Goal: Task Accomplishment & Management: Manage account settings

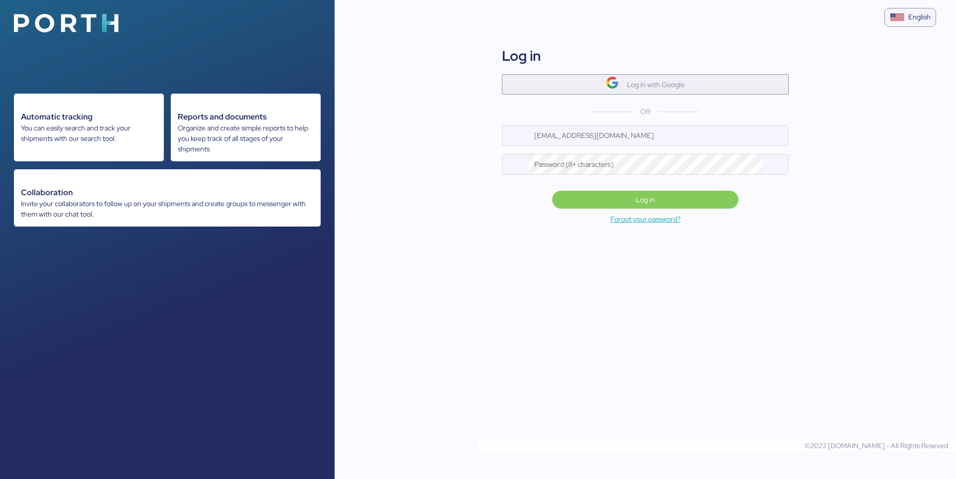
click at [543, 82] on span "Log in with Google" at bounding box center [645, 84] width 271 height 16
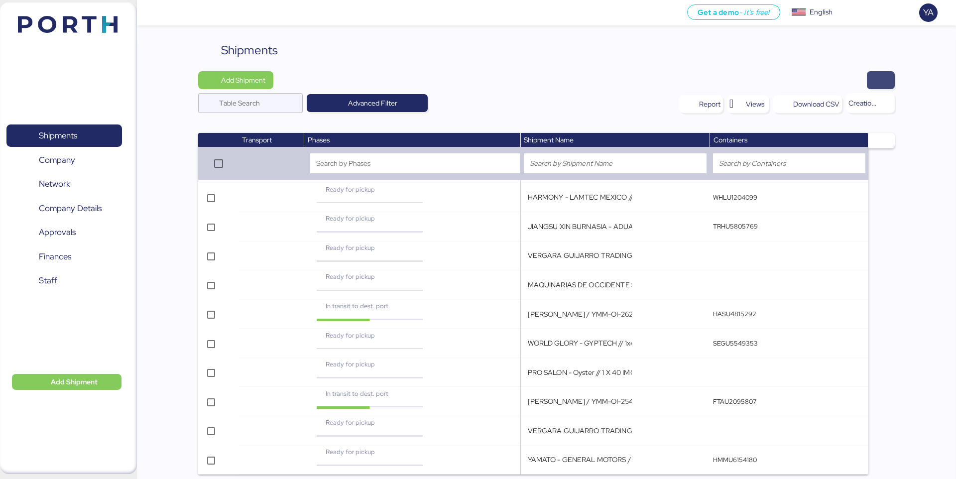
click at [717, 73] on span "button" at bounding box center [881, 80] width 12 height 14
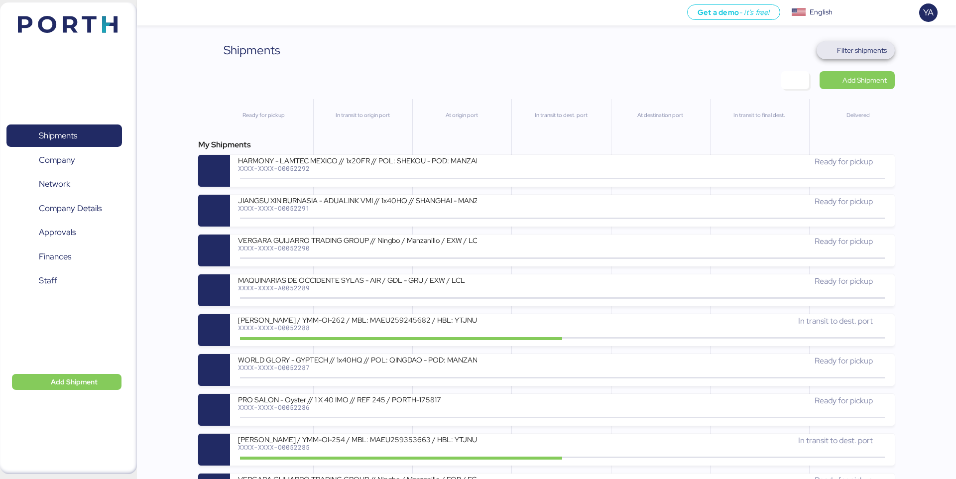
click at [717, 41] on span "Filter shipments" at bounding box center [856, 50] width 78 height 18
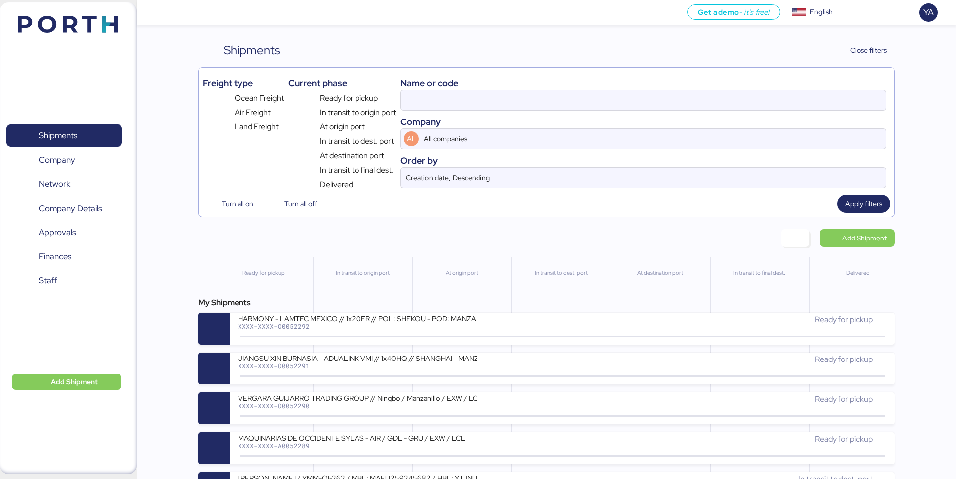
click at [717, 99] on input at bounding box center [643, 100] width 485 height 20
paste input "O0052287"
type input "O0052287"
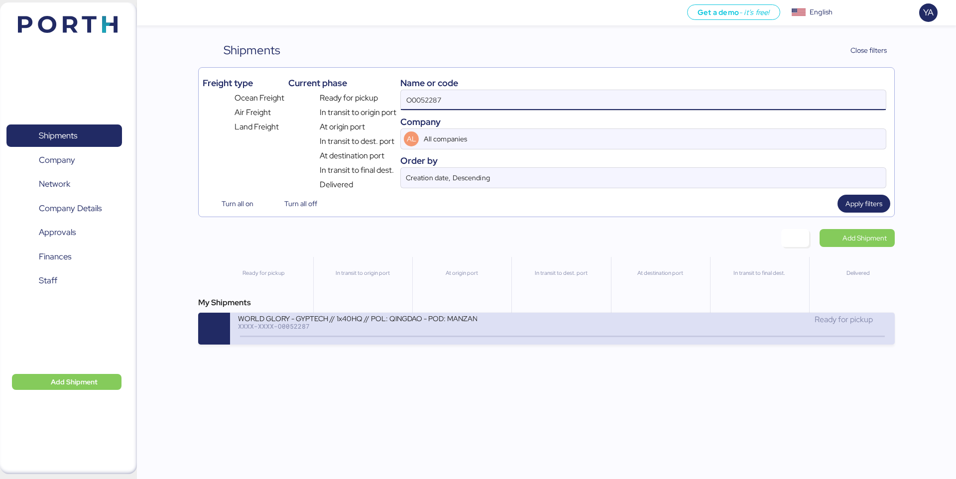
click at [510, 325] on div "WORLD GLORY - GYPTECH // 1x40HQ // POL: QINGDAO - POD: MANZANILLO // HBL: KMTCT…" at bounding box center [400, 324] width 324 height 21
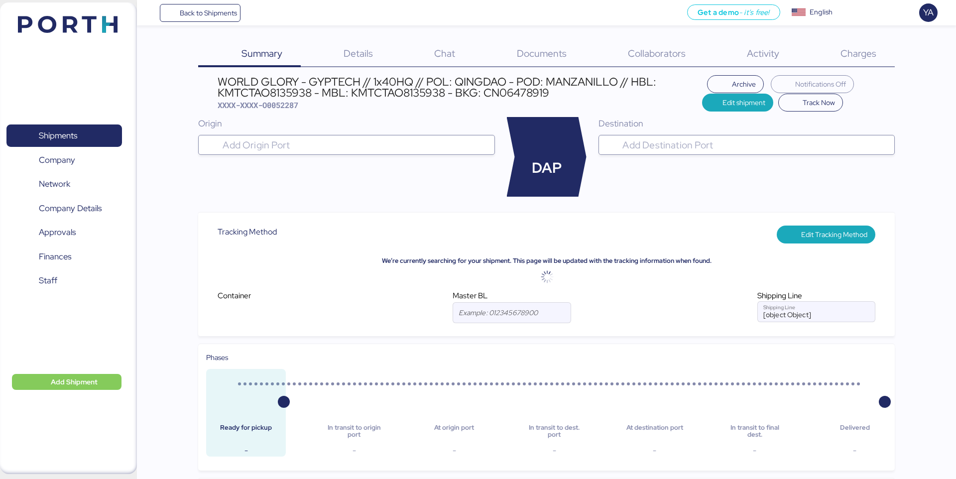
click at [717, 50] on span "Charges" at bounding box center [859, 53] width 36 height 13
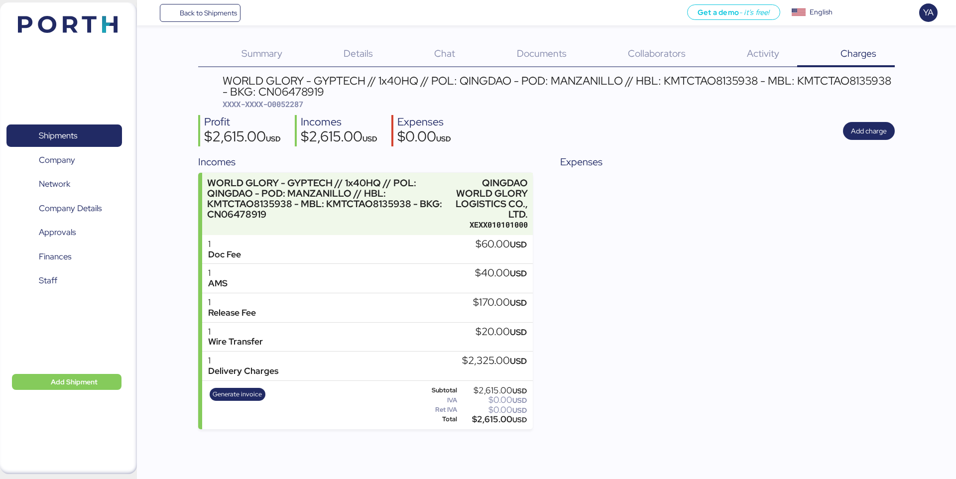
click at [340, 47] on div "Details 0" at bounding box center [346, 54] width 91 height 26
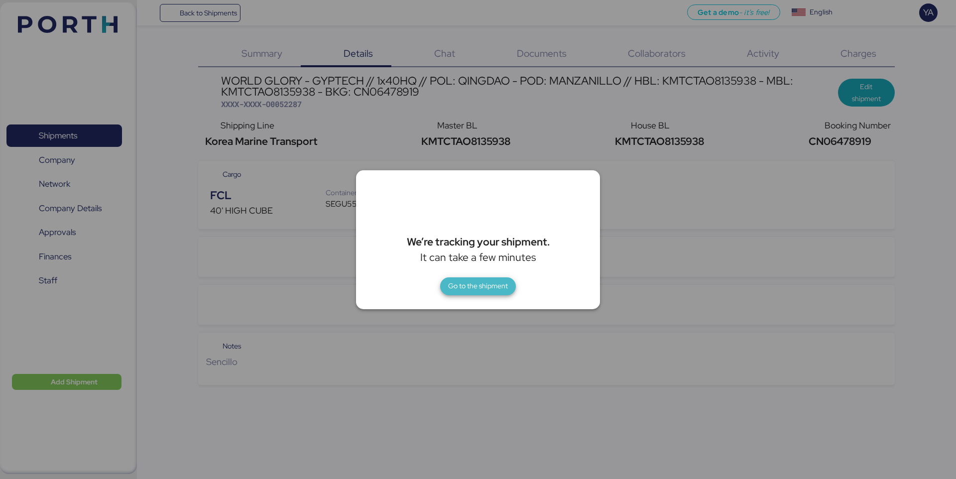
click at [458, 288] on span "Go to the shipment" at bounding box center [478, 286] width 60 height 12
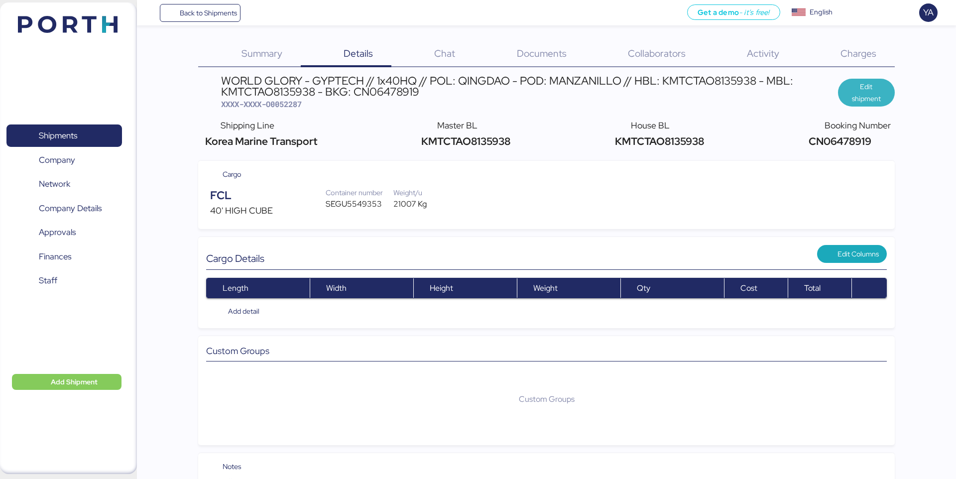
click at [717, 104] on span "Edit shipment" at bounding box center [866, 93] width 41 height 24
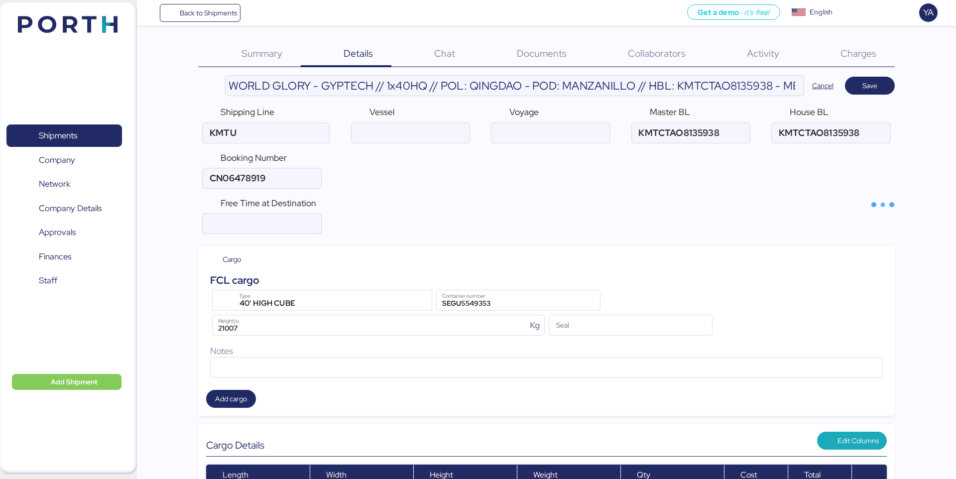
type input "Korea Marine Transport"
click at [207, 218] on input "number" at bounding box center [262, 224] width 118 height 20
type input "21"
click at [717, 81] on span "Save" at bounding box center [870, 86] width 50 height 18
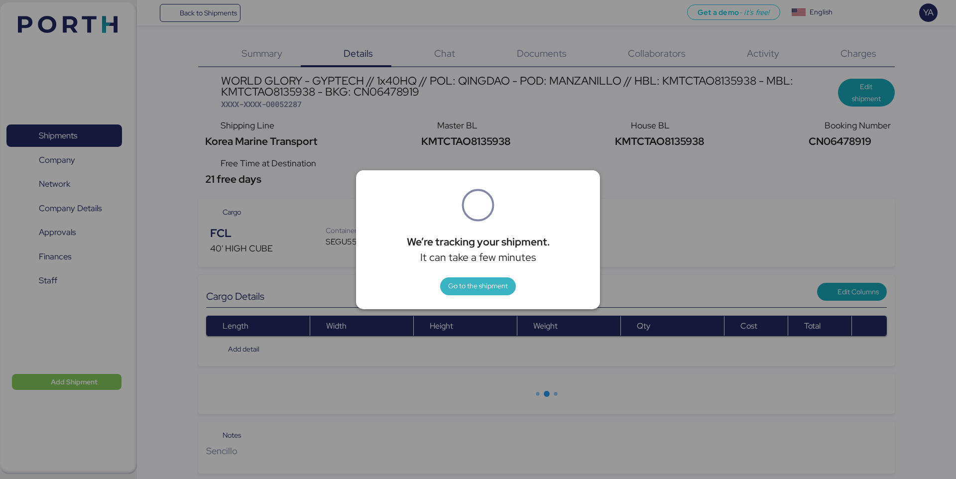
click at [472, 292] on span "Go to the shipment" at bounding box center [478, 286] width 60 height 14
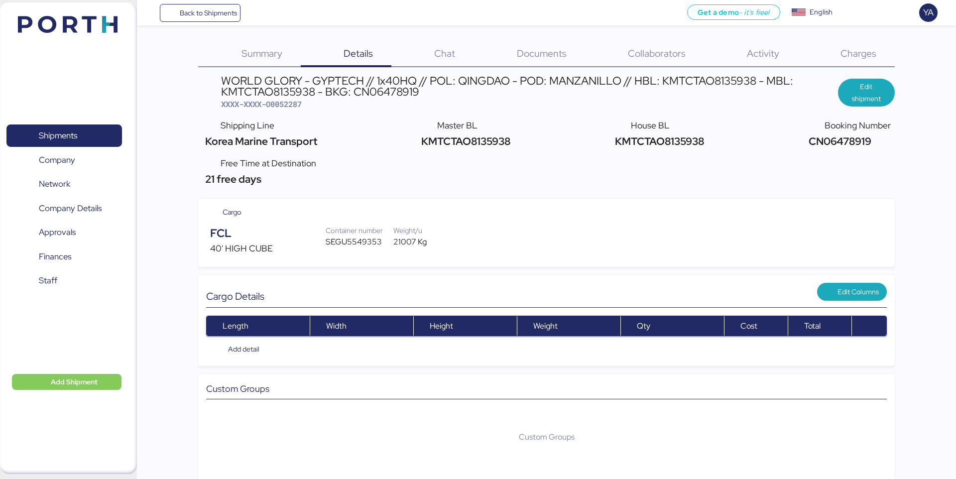
click at [431, 221] on div "FCL 40' HIGH CUBE Container number SEGU5549353 Weight/u 21007 Kg" at bounding box center [546, 240] width 680 height 38
drag, startPoint x: 431, startPoint y: 221, endPoint x: 419, endPoint y: 221, distance: 11.5
click at [419, 221] on div "FCL 40' HIGH CUBE Container number SEGU5549353 Weight/u 21007 Kg" at bounding box center [546, 240] width 680 height 38
click at [426, 246] on div "21007 Kg" at bounding box center [427, 242] width 68 height 12
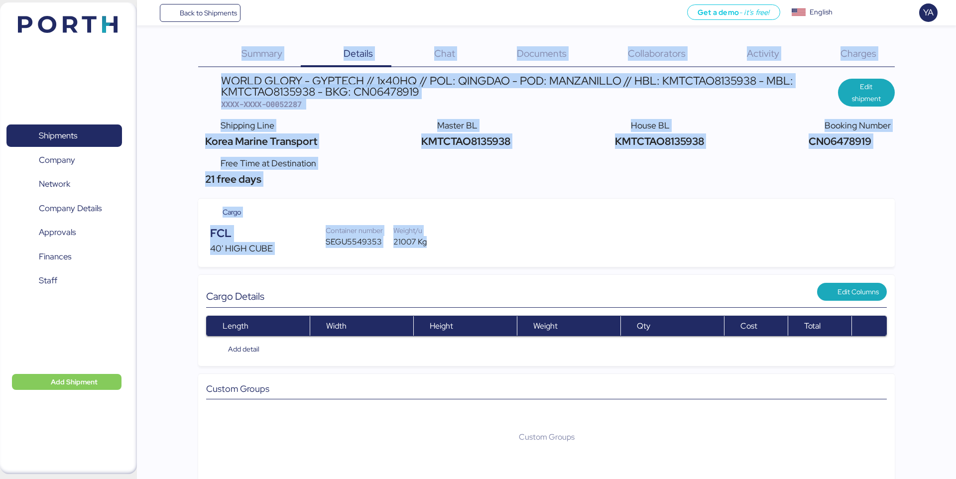
drag, startPoint x: 444, startPoint y: 246, endPoint x: 207, endPoint y: 58, distance: 302.4
click at [207, 58] on div "Summary 0 Details 0 Chat 0 Documents 0 Collaborators 0 Activity 0 Charges 0 WOR…" at bounding box center [546, 292] width 696 height 502
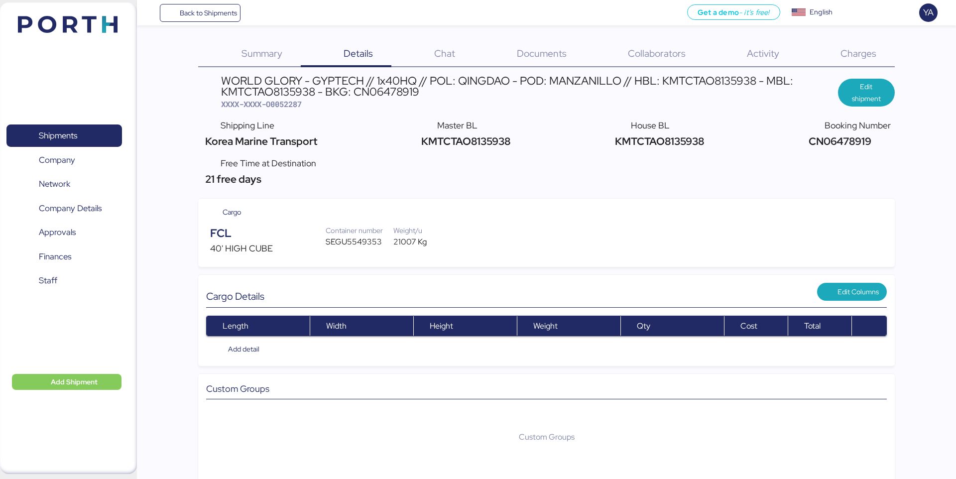
click at [204, 53] on div "Summary 0" at bounding box center [249, 54] width 102 height 26
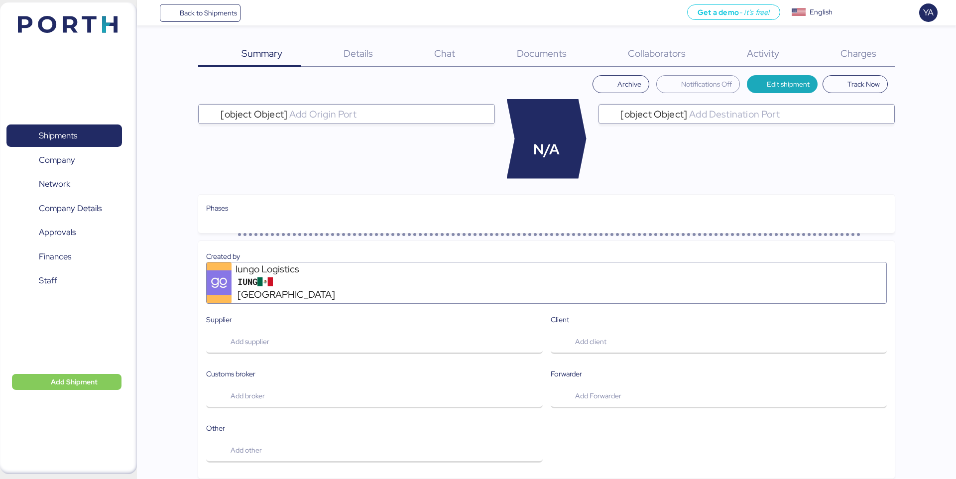
click at [201, 51] on div "Summary 0" at bounding box center [249, 54] width 102 height 26
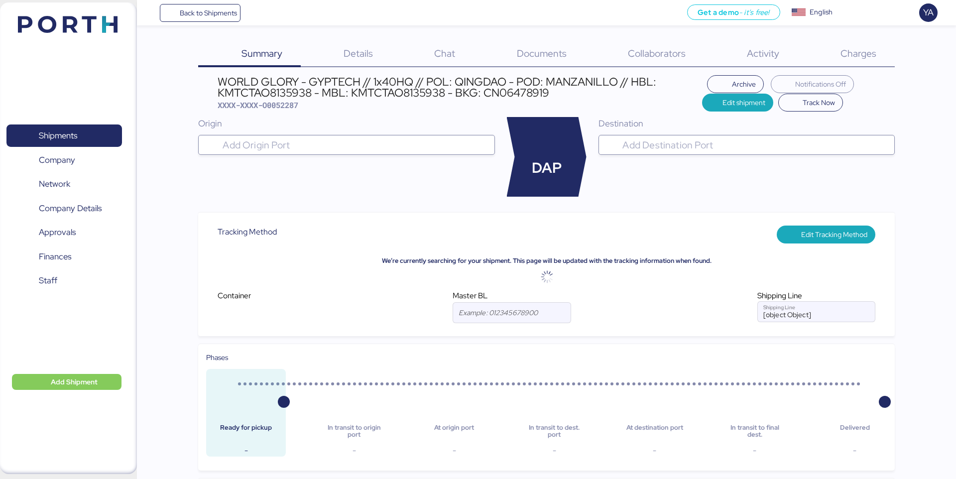
click at [329, 65] on div "Details 0" at bounding box center [346, 54] width 91 height 26
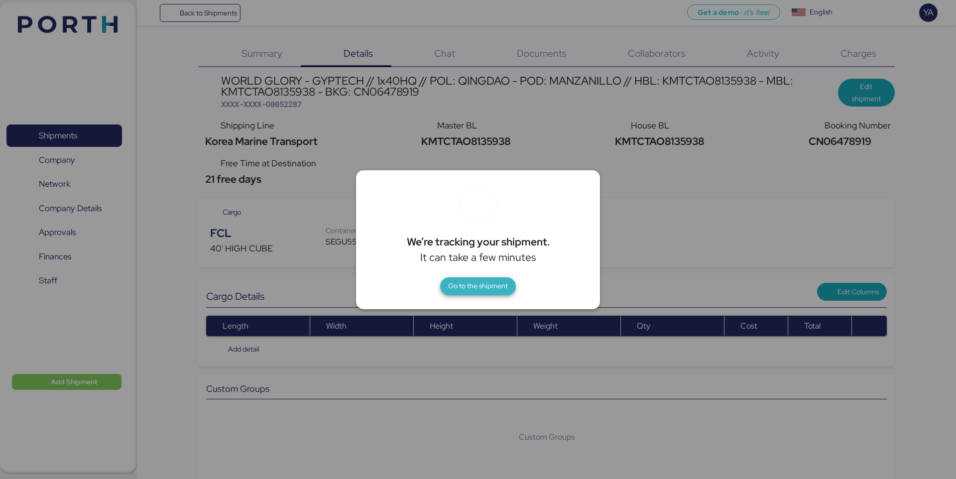
click at [475, 277] on span "Go to the shipment" at bounding box center [478, 286] width 76 height 18
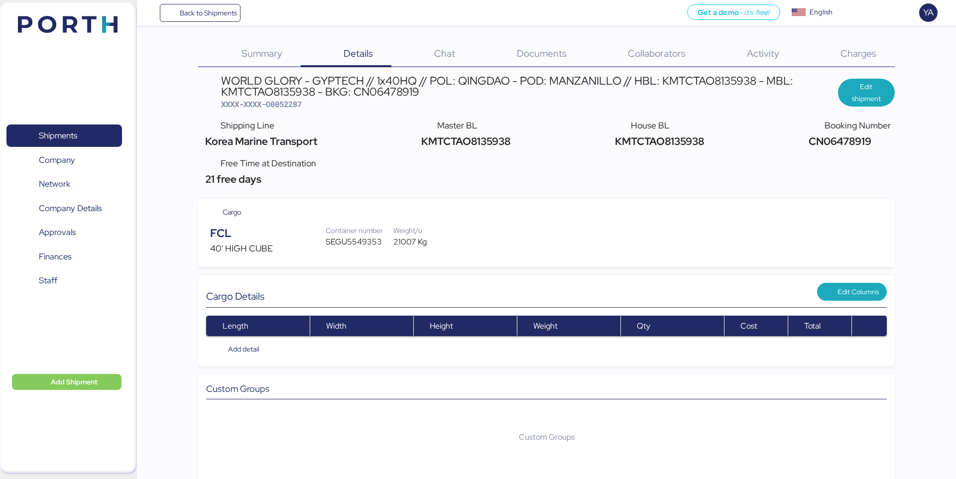
click at [533, 29] on div "Summary 0 Details 0 Chat 0 Documents 0 Collaborators 0 Activity 0 Charges 0 WOR…" at bounding box center [478, 271] width 956 height 543
click at [533, 50] on span "Documents" at bounding box center [542, 53] width 50 height 13
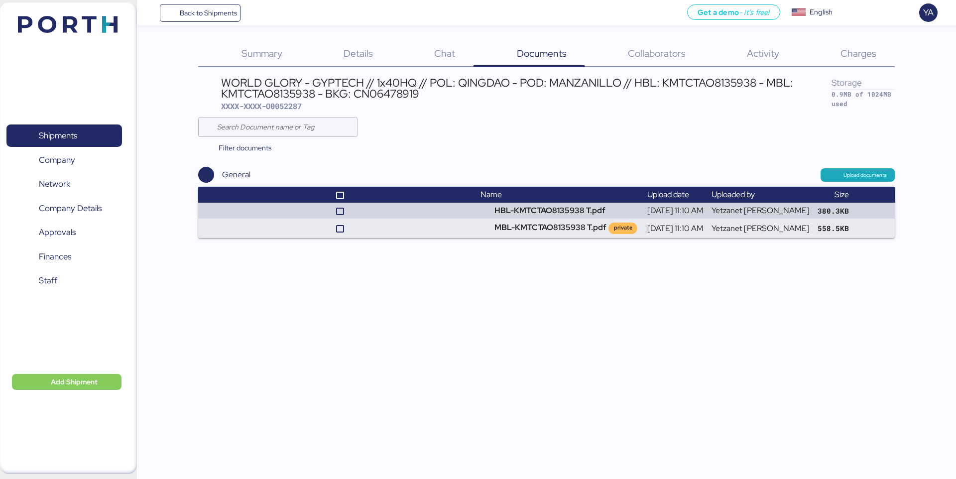
click at [320, 31] on div "Summary 0 Details 0 Chat 0 Documents 0 Collaborators 0 Activity 0 Charges 0 WOR…" at bounding box center [478, 119] width 956 height 238
click at [338, 52] on div "Details 0" at bounding box center [346, 54] width 91 height 26
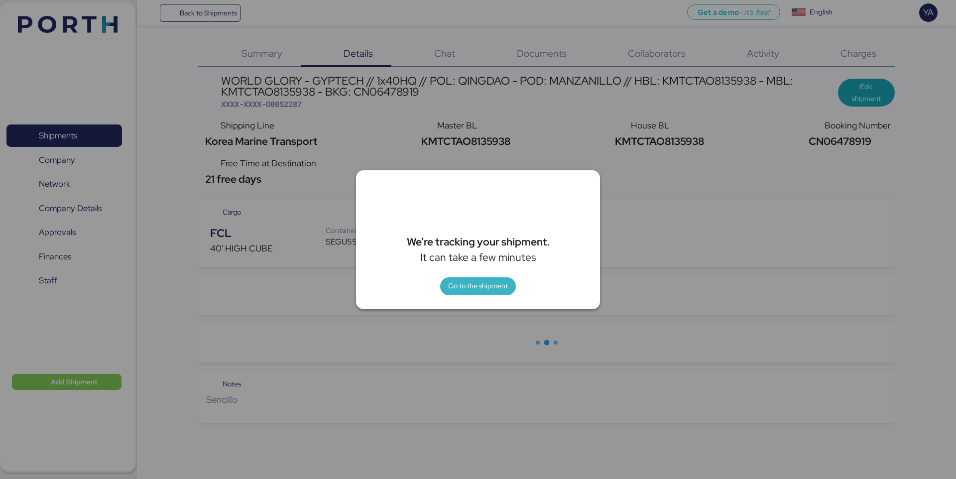
click at [451, 290] on span "Go to the shipment" at bounding box center [478, 286] width 60 height 12
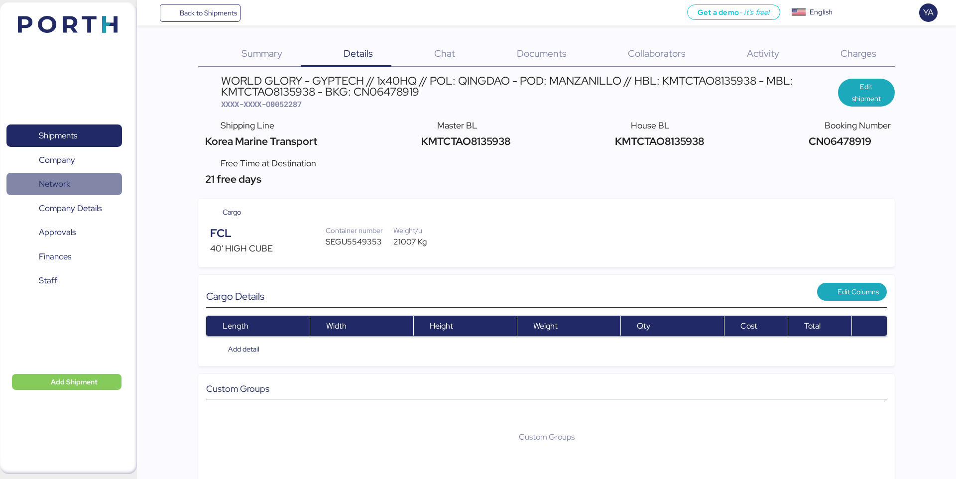
click at [74, 179] on span "Network" at bounding box center [63, 184] width 107 height 14
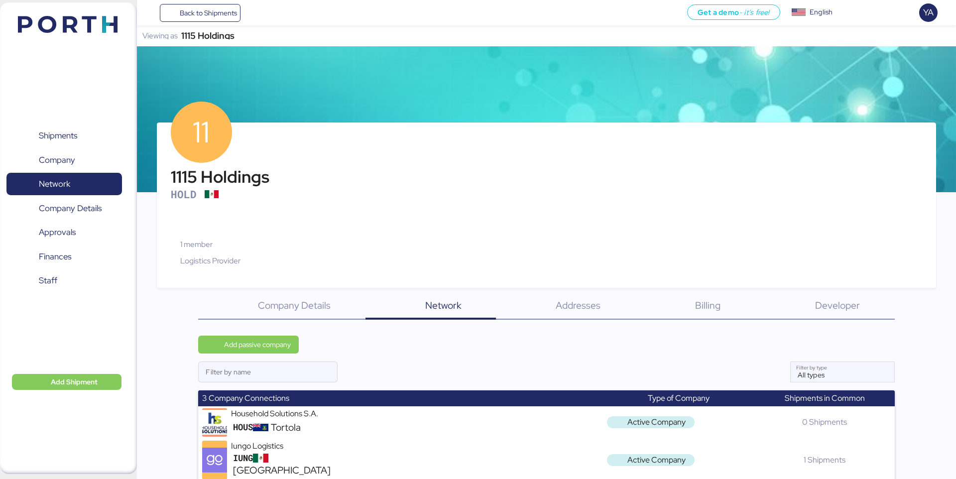
click at [223, 31] on div "Viewing as 1115 Holdings" at bounding box center [546, 35] width 819 height 21
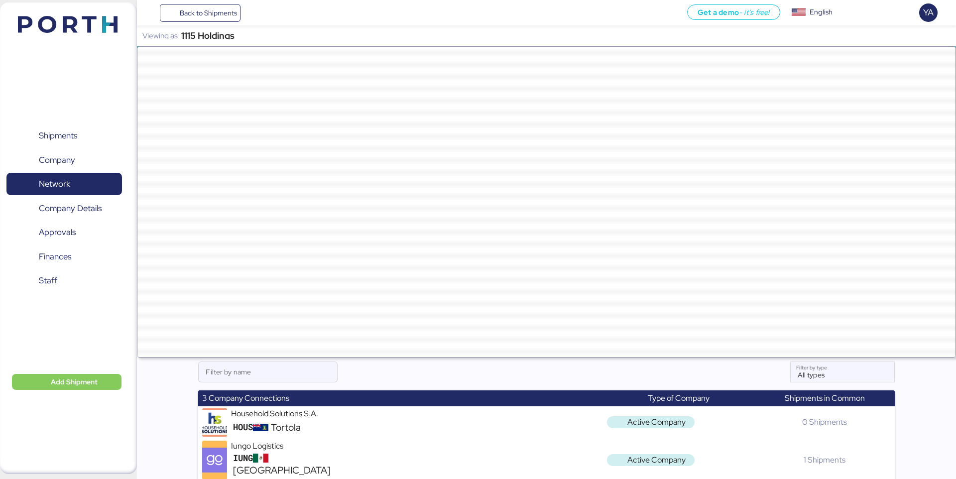
scroll to position [27577, 0]
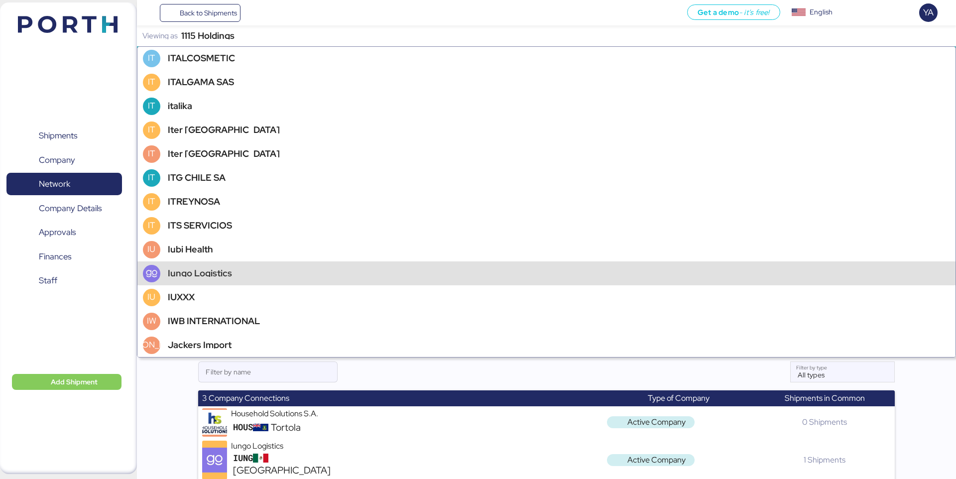
click at [180, 272] on div "Iungo Logistics" at bounding box center [200, 273] width 64 height 7
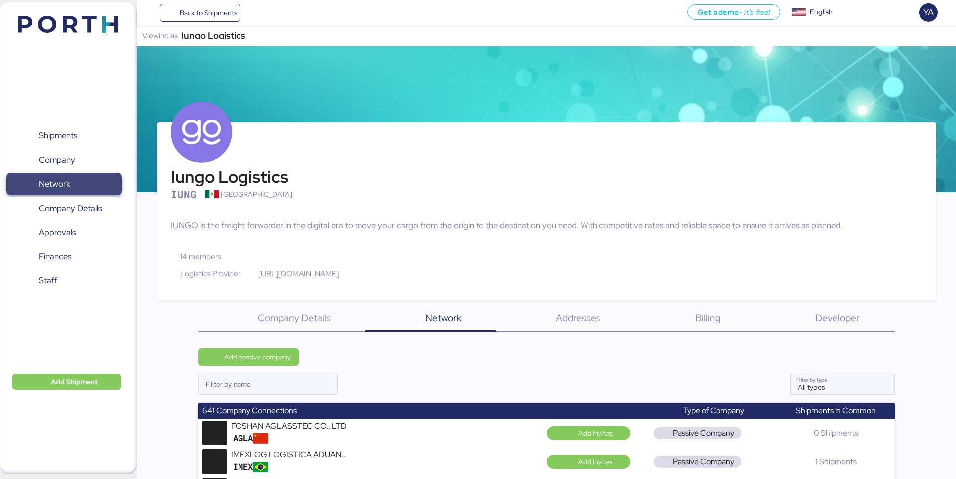
click at [93, 187] on span "Network" at bounding box center [63, 184] width 107 height 14
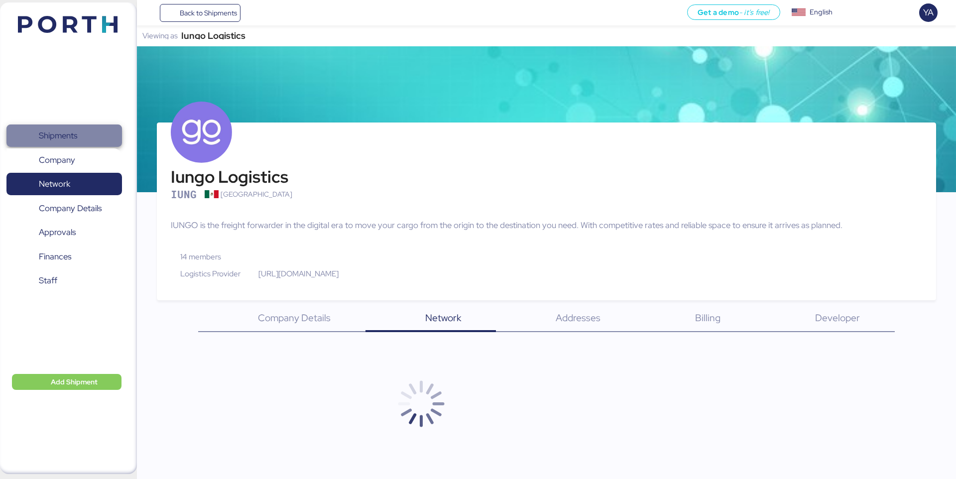
click at [90, 140] on span "Shipments" at bounding box center [63, 135] width 107 height 14
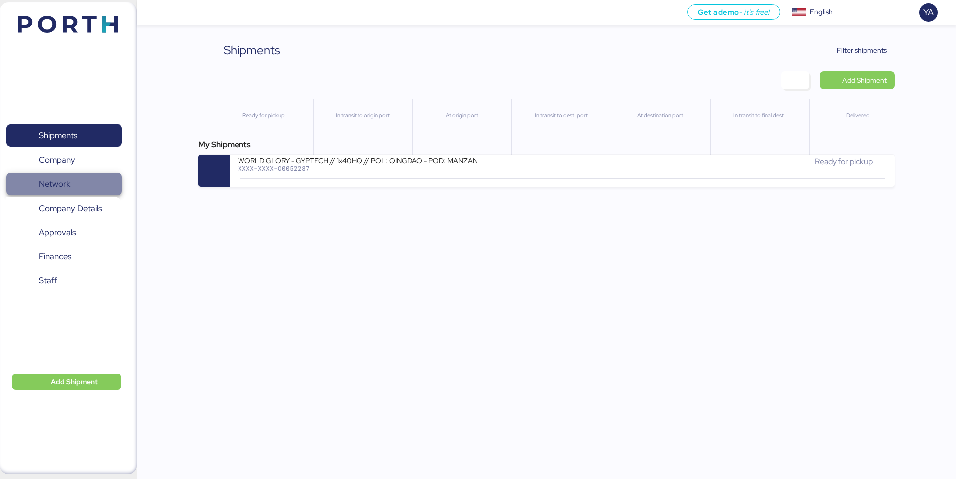
click at [83, 177] on span "Network" at bounding box center [63, 184] width 107 height 14
